Goal: Information Seeking & Learning: Learn about a topic

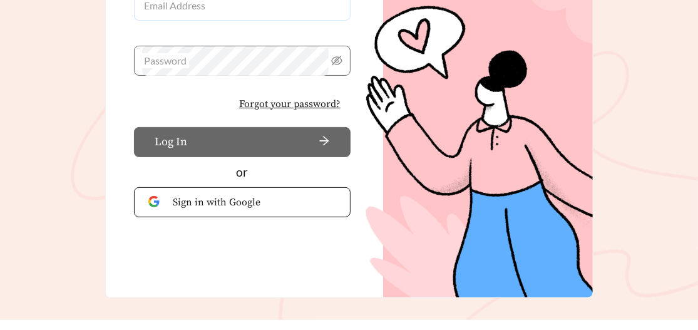
type input "**********"
click at [202, 136] on button "Log In" at bounding box center [242, 142] width 217 height 30
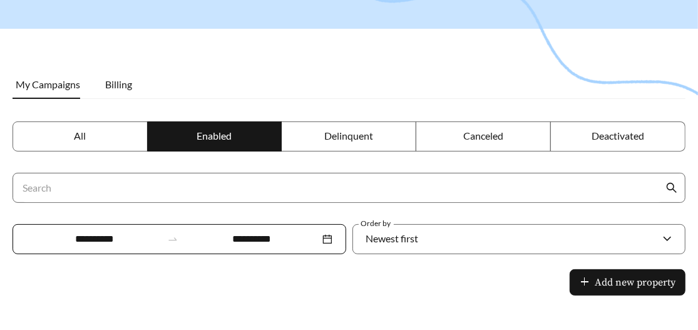
scroll to position [125, 0]
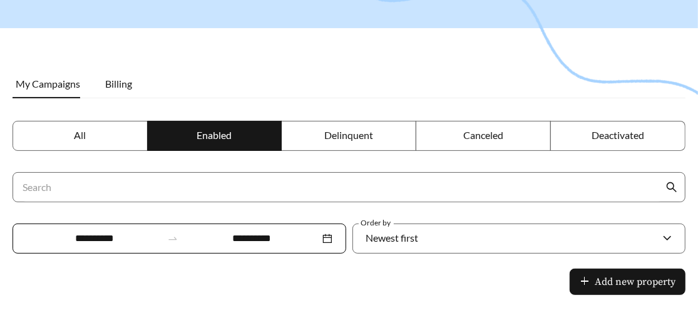
click at [78, 135] on span "All" at bounding box center [80, 135] width 12 height 12
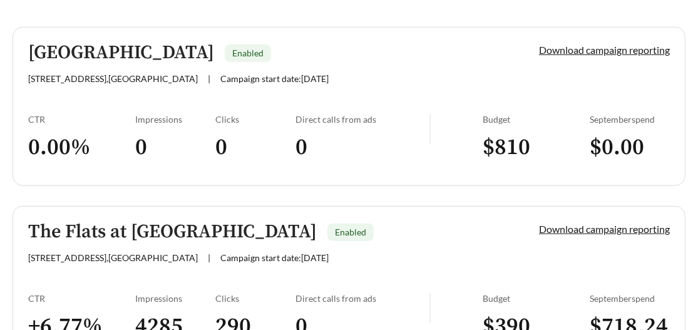
scroll to position [438, 0]
click at [120, 52] on h5 "[GEOGRAPHIC_DATA]" at bounding box center [121, 53] width 186 height 21
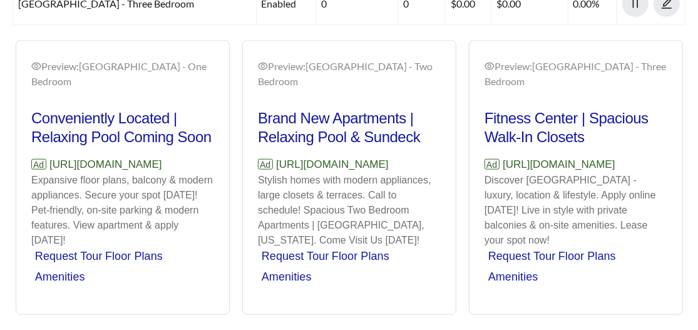
scroll to position [823, 0]
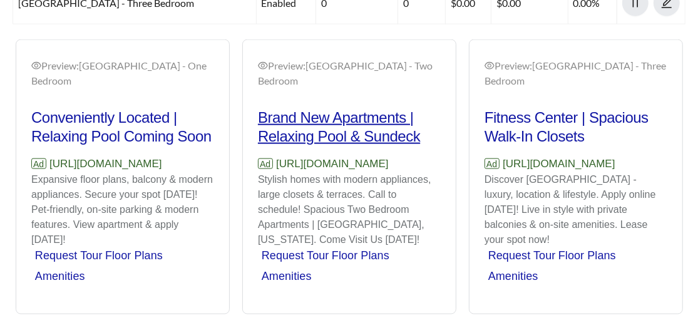
click at [349, 116] on h2 "Brand New Apartments | Relaxing Pool & Sundeck" at bounding box center [349, 127] width 183 height 38
click at [335, 136] on h2 "Brand New Apartments | Relaxing Pool & Sundeck" at bounding box center [349, 127] width 183 height 38
click at [303, 187] on p "Stylish homes with modern appliances, large closets & terraces. Call to schedul…" at bounding box center [349, 209] width 183 height 75
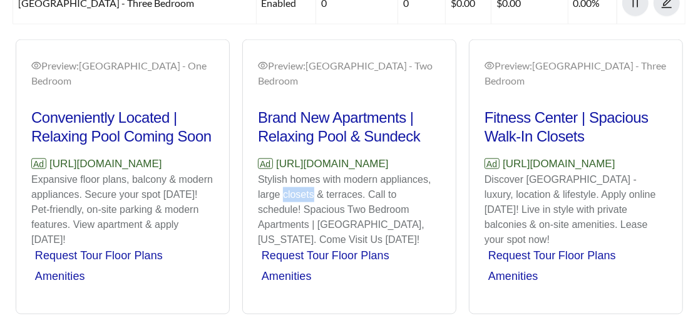
click at [303, 188] on p "Stylish homes with modern appliances, large closets & terraces. Call to schedul…" at bounding box center [349, 209] width 183 height 75
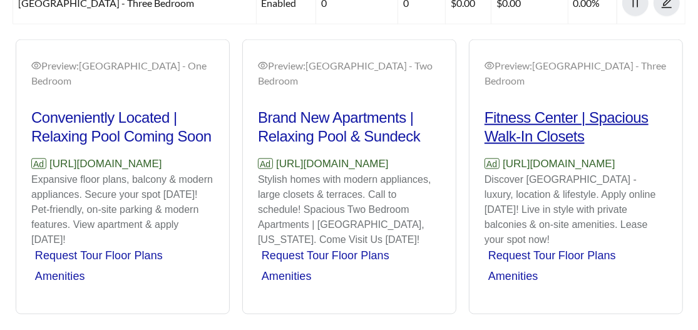
click at [538, 116] on h2 "Fitness Center | Spacious Walk-In Closets" at bounding box center [576, 127] width 183 height 38
click at [295, 144] on div "Brand New Apartments | Relaxing Pool & Sundeck Ad [URL][DOMAIN_NAME] Stylish ho…" at bounding box center [349, 203] width 183 height 190
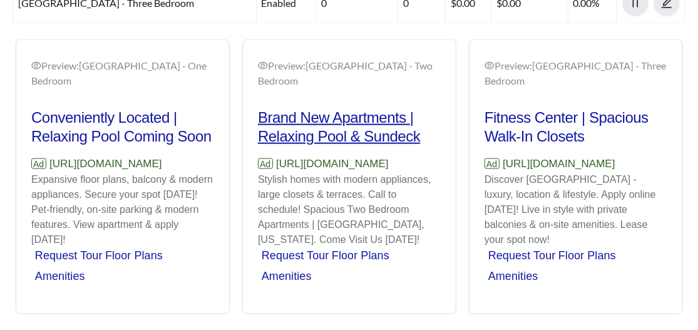
click at [295, 141] on h2 "Brand New Apartments | Relaxing Pool & Sundeck" at bounding box center [349, 127] width 183 height 38
